Goal: Information Seeking & Learning: Learn about a topic

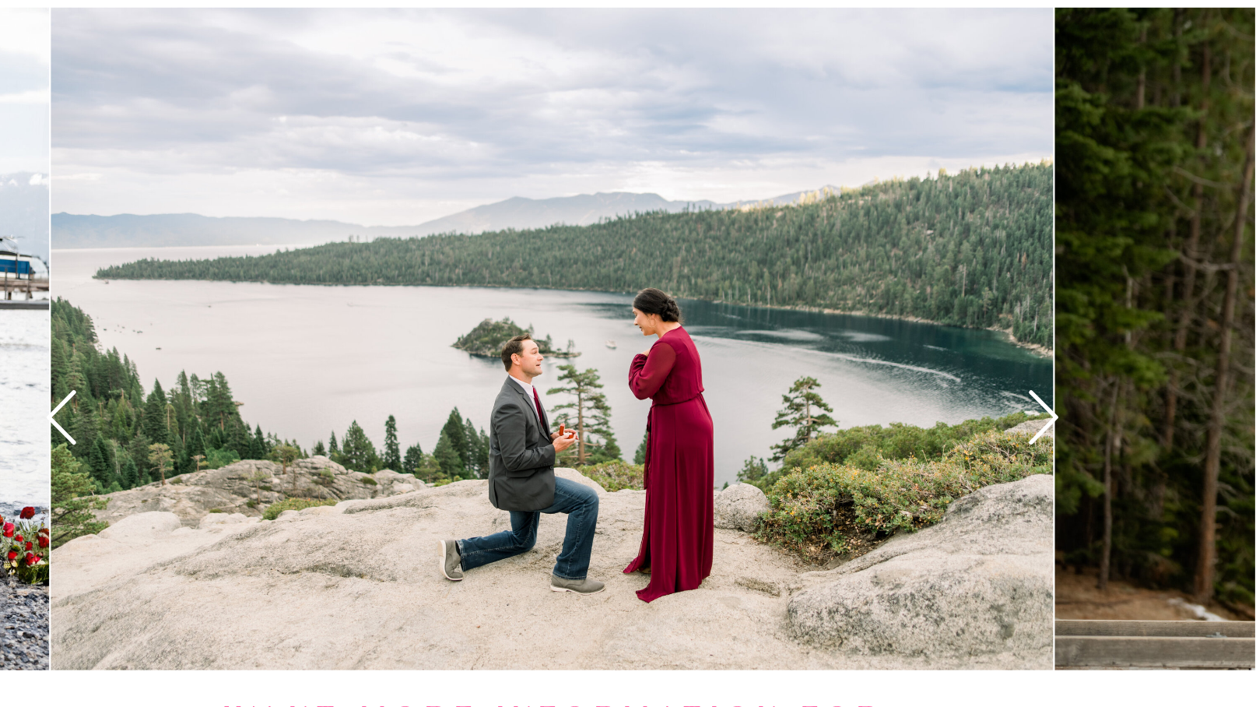
scroll to position [2083, 0]
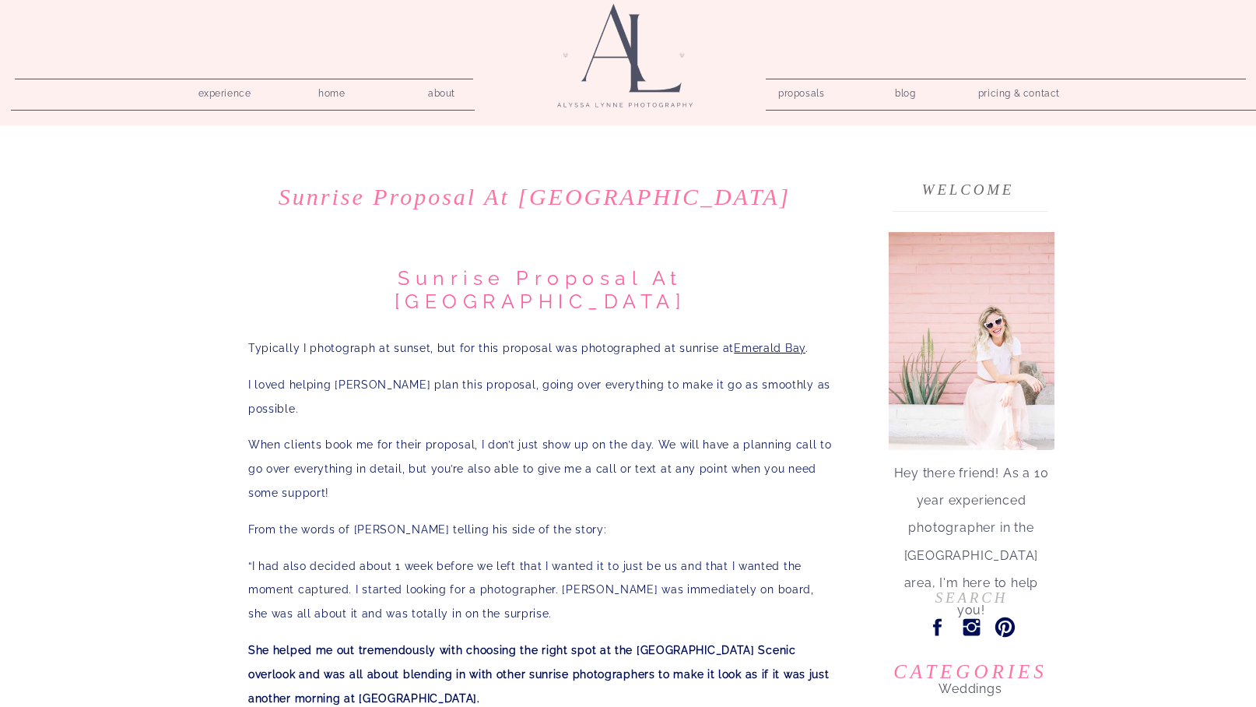
click at [806, 86] on nav "proposals" at bounding box center [800, 90] width 44 height 15
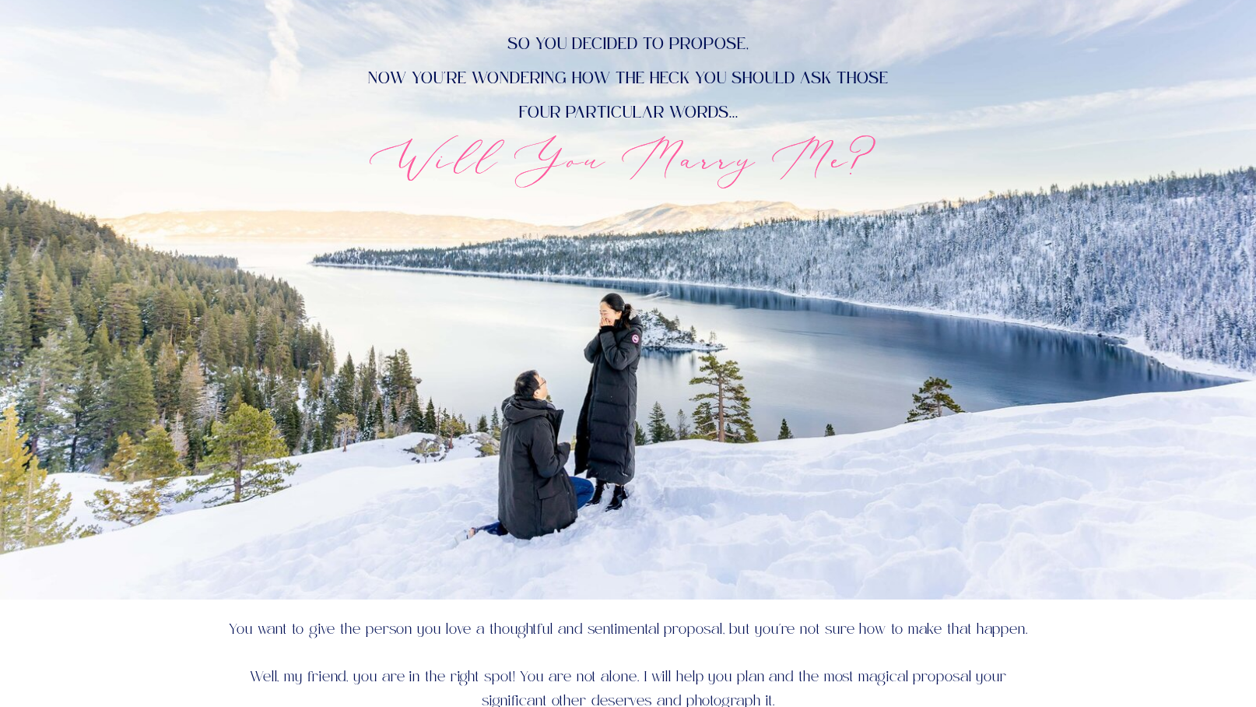
scroll to position [270, 0]
